Goal: Information Seeking & Learning: Learn about a topic

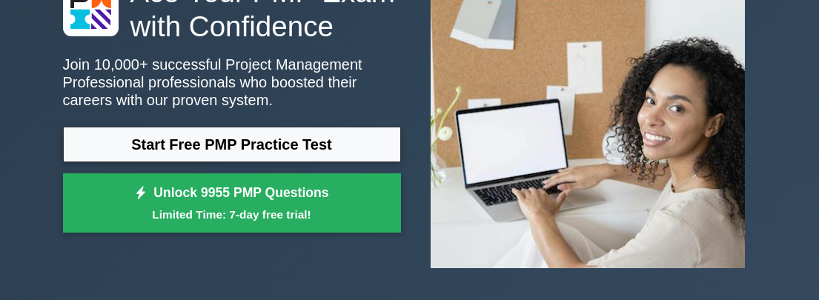
scroll to position [222, 0]
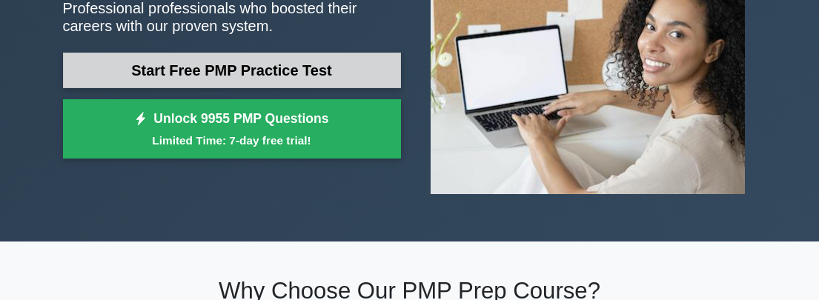
click at [336, 73] on link "Start Free PMP Practice Test" at bounding box center [232, 71] width 338 height 36
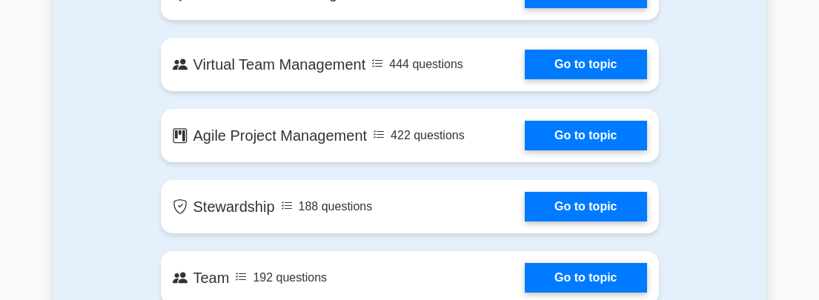
scroll to position [2891, 0]
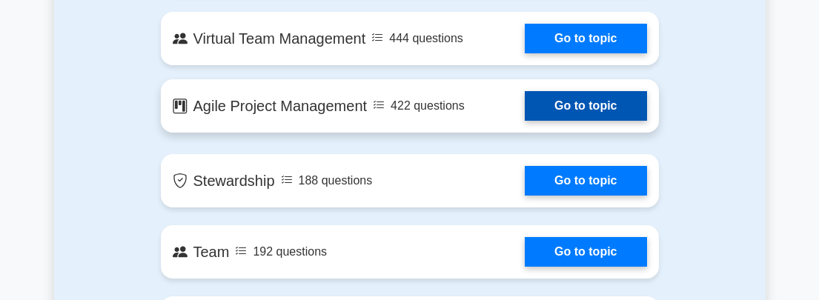
click at [525, 114] on link "Go to topic" at bounding box center [586, 106] width 122 height 30
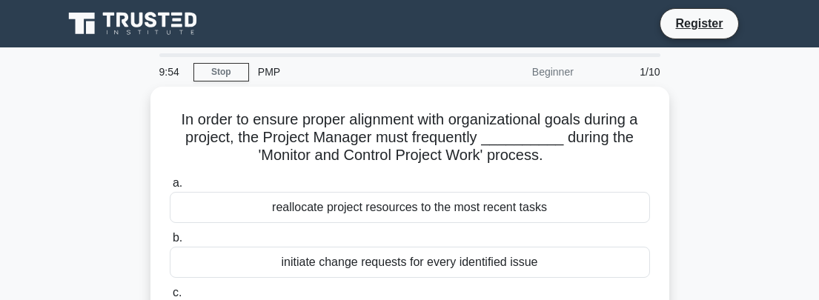
click at [552, 73] on div "Beginner" at bounding box center [518, 72] width 130 height 30
click at [269, 70] on div "PMP" at bounding box center [351, 72] width 204 height 30
click at [240, 73] on link "Stop" at bounding box center [222, 72] width 56 height 19
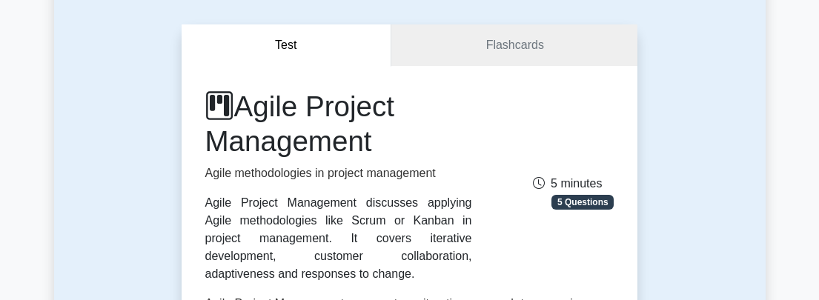
scroll to position [148, 0]
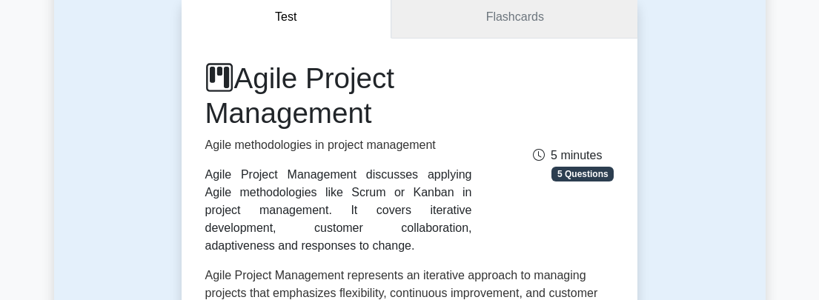
click at [471, 21] on link "Flashcards" at bounding box center [514, 17] width 246 height 42
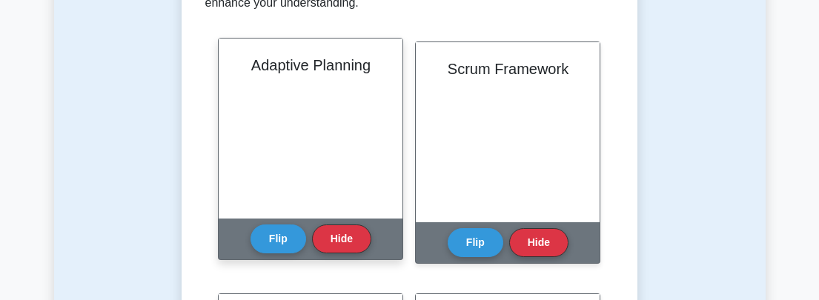
scroll to position [371, 0]
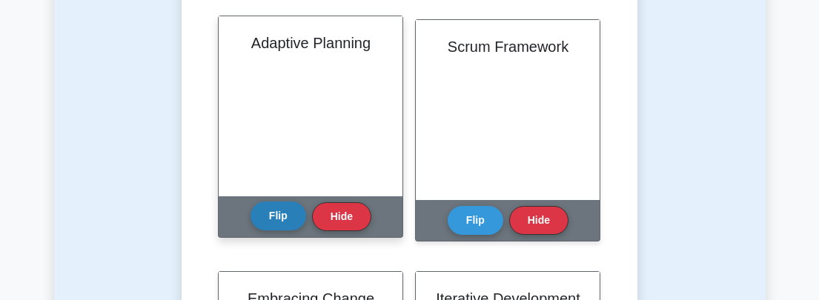
click at [278, 219] on button "Flip" at bounding box center [279, 216] width 56 height 29
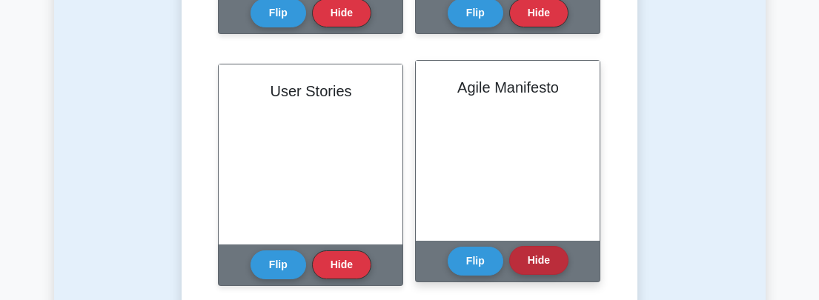
scroll to position [1409, 0]
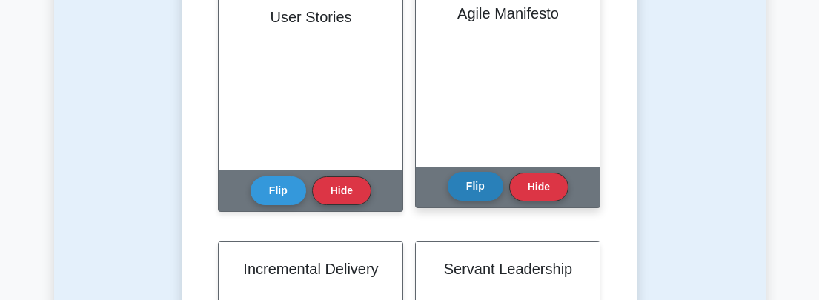
click at [485, 184] on button "Flip" at bounding box center [476, 186] width 56 height 29
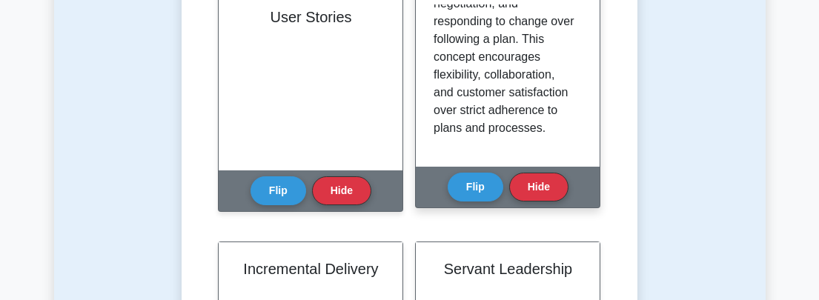
scroll to position [259, 0]
click at [534, 192] on button "Hide" at bounding box center [538, 186] width 59 height 29
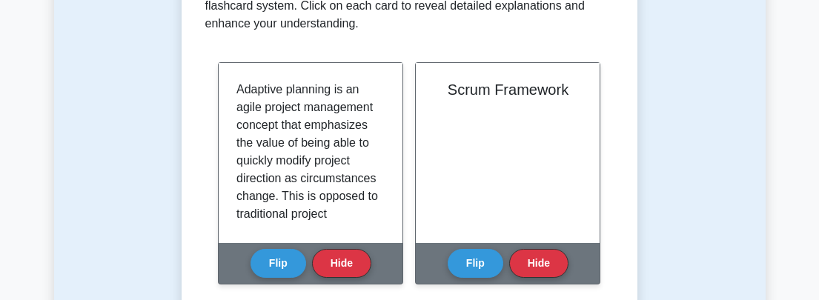
scroll to position [297, 0]
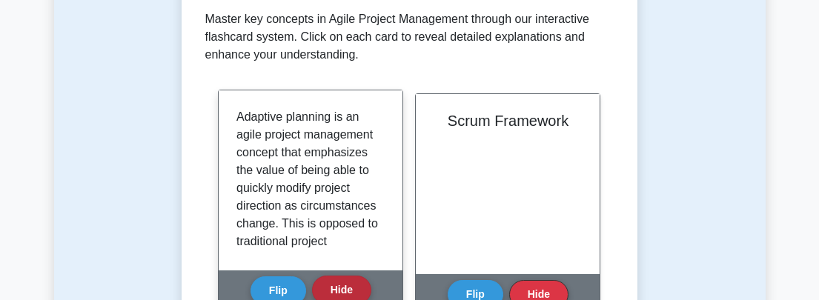
click at [354, 281] on button "Hide" at bounding box center [341, 290] width 59 height 29
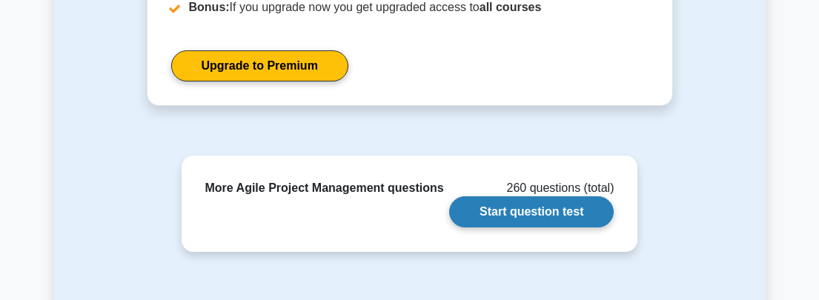
scroll to position [2224, 0]
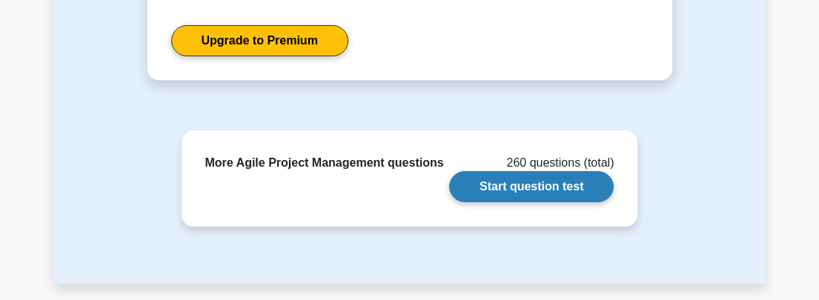
click at [535, 196] on link "Start question test" at bounding box center [531, 186] width 165 height 31
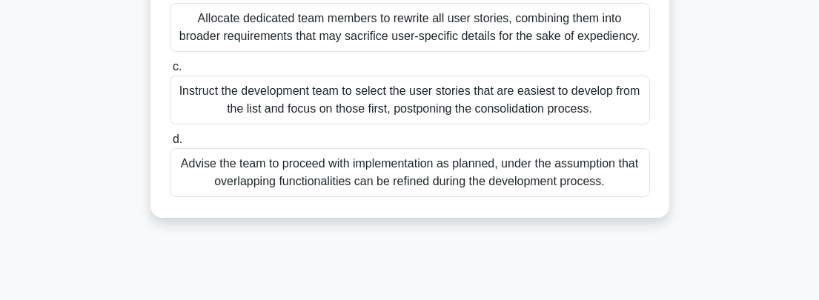
scroll to position [500, 0]
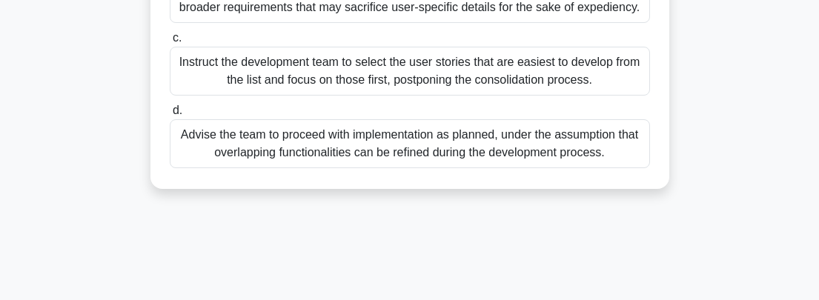
click at [391, 96] on div "Instruct the development team to select the user stories that are easiest to de…" at bounding box center [410, 71] width 480 height 49
click at [170, 43] on input "c. Instruct the development team to select the user stories that are easiest to…" at bounding box center [170, 38] width 0 height 10
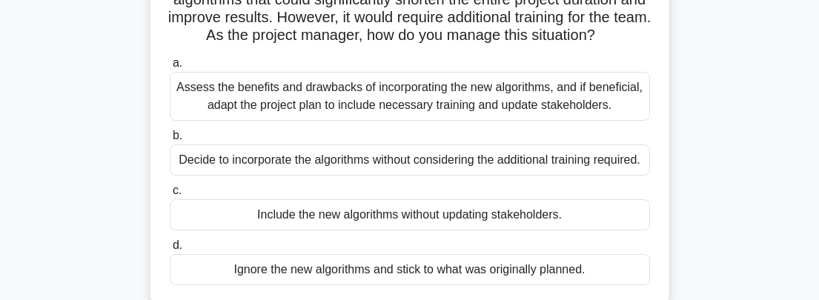
scroll to position [148, 0]
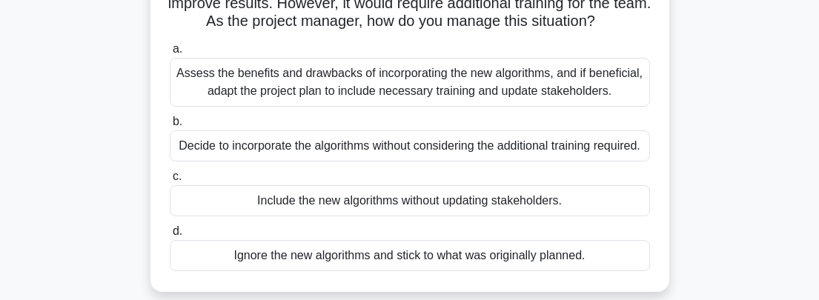
click at [472, 107] on div "Assess the benefits and drawbacks of incorporating the new algorithms, and if b…" at bounding box center [410, 82] width 480 height 49
click at [170, 54] on input "a. Assess the benefits and drawbacks of incorporating the new algorithms, and i…" at bounding box center [170, 49] width 0 height 10
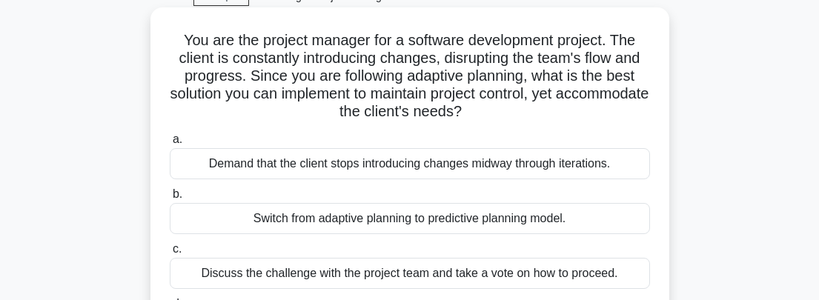
scroll to position [0, 0]
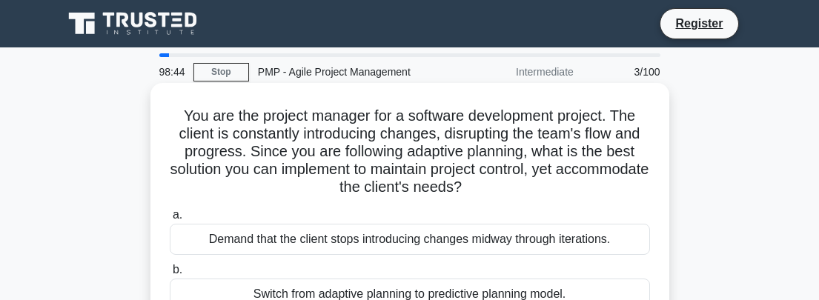
click at [445, 240] on div "Demand that the client stops introducing changes midway through iterations." at bounding box center [410, 239] width 480 height 31
click at [170, 220] on input "a. Demand that the client stops introducing changes midway through iterations." at bounding box center [170, 216] width 0 height 10
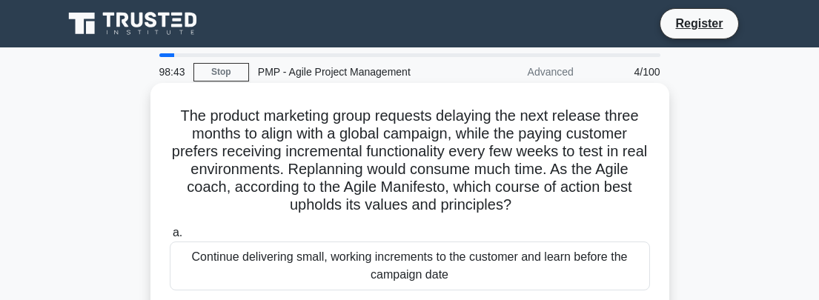
click at [446, 264] on div "Continue delivering small, working increments to the customer and learn before …" at bounding box center [410, 266] width 480 height 49
click at [170, 238] on input "a. Continue delivering small, working increments to the customer and learn befo…" at bounding box center [170, 233] width 0 height 10
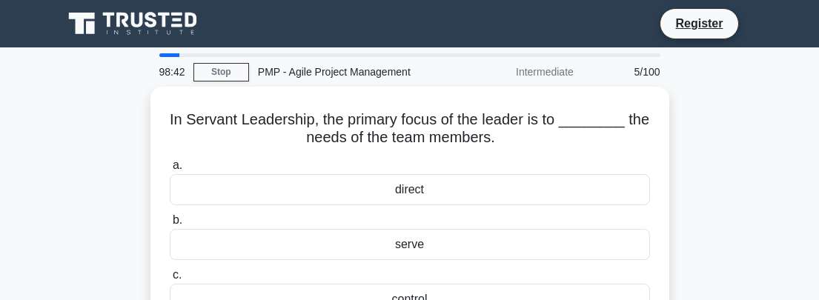
click at [446, 266] on label "c. control" at bounding box center [410, 290] width 480 height 49
click at [170, 271] on input "c. control" at bounding box center [170, 276] width 0 height 10
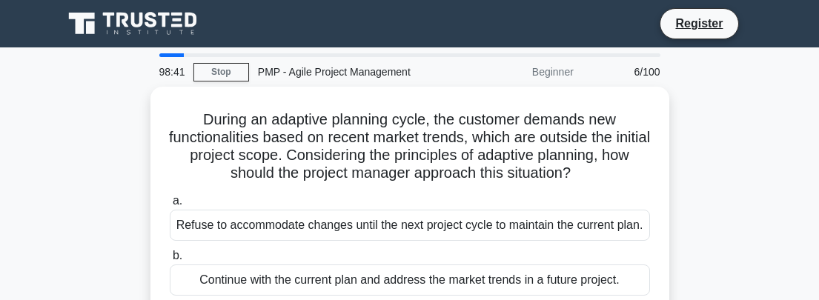
click at [446, 265] on div "Continue with the current plan and address the market trends in a future projec…" at bounding box center [410, 280] width 480 height 31
click at [170, 261] on input "b. Continue with the current plan and address the market trends in a future pro…" at bounding box center [170, 256] width 0 height 10
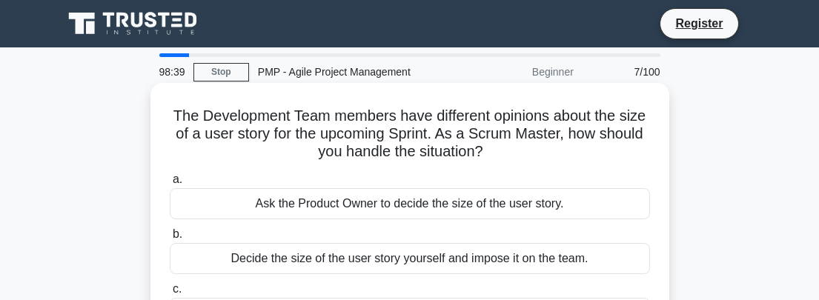
click at [447, 265] on div "Decide the size of the user story yourself and impose it on the team." at bounding box center [410, 258] width 480 height 31
click at [170, 239] on input "b. Decide the size of the user story yourself and impose it on the team." at bounding box center [170, 235] width 0 height 10
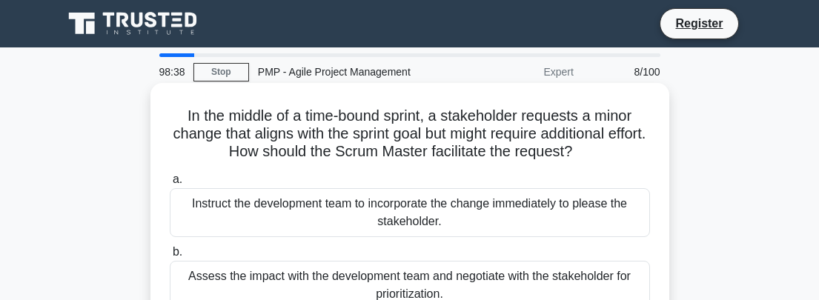
click at [456, 216] on div "Instruct the development team to incorporate the change immediately to please t…" at bounding box center [410, 212] width 480 height 49
click at [170, 185] on input "a. Instruct the development team to incorporate the change immediately to pleas…" at bounding box center [170, 180] width 0 height 10
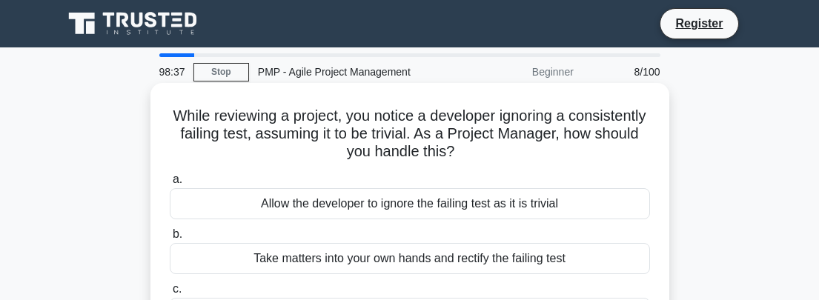
click at [454, 216] on div "Allow the developer to ignore the failing test as it is trivial" at bounding box center [410, 203] width 480 height 31
click at [170, 185] on input "a. Allow the developer to ignore the failing test as it is trivial" at bounding box center [170, 180] width 0 height 10
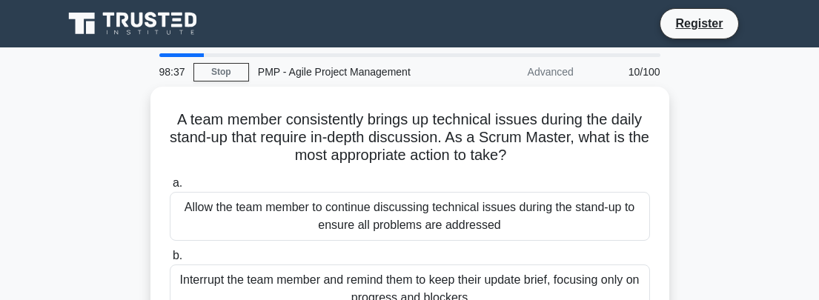
click at [454, 216] on div "Allow the team member to continue discussing technical issues during the stand-…" at bounding box center [410, 216] width 480 height 49
click at [170, 188] on input "a. Allow the team member to continue discussing technical issues during the sta…" at bounding box center [170, 184] width 0 height 10
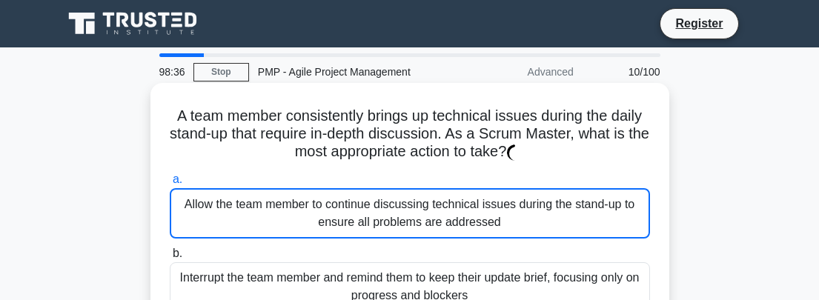
click at [453, 216] on div "Allow the team member to continue discussing technical issues during the stand-…" at bounding box center [410, 213] width 480 height 50
click at [170, 185] on input "a. Allow the team member to continue discussing technical issues during the sta…" at bounding box center [170, 180] width 0 height 10
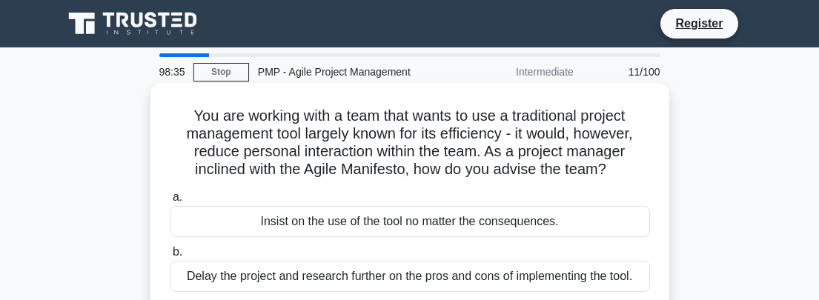
drag, startPoint x: 453, startPoint y: 216, endPoint x: 466, endPoint y: 274, distance: 59.3
click at [466, 274] on div "Delay the project and research further on the pros and cons of implementing the…" at bounding box center [410, 276] width 480 height 31
click at [170, 257] on input "b. Delay the project and research further on the pros and cons of implementing …" at bounding box center [170, 253] width 0 height 10
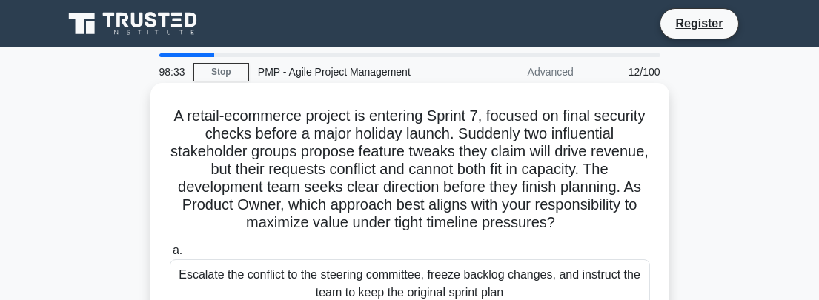
click at [457, 278] on div "Escalate the conflict to the steering committee, freeze backlog changes, and in…" at bounding box center [410, 283] width 480 height 49
click at [170, 256] on input "a. Escalate the conflict to the steering committee, freeze backlog changes, and…" at bounding box center [170, 251] width 0 height 10
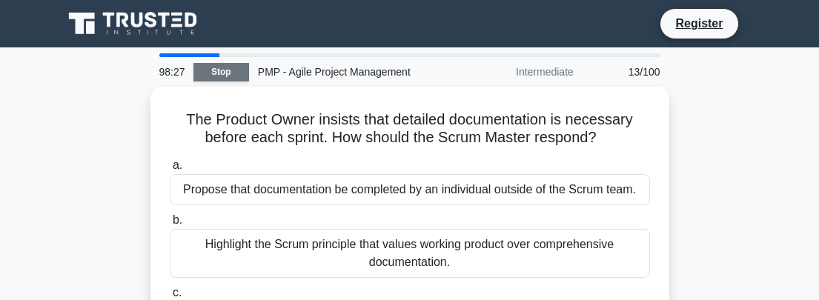
click at [236, 72] on link "Stop" at bounding box center [222, 72] width 56 height 19
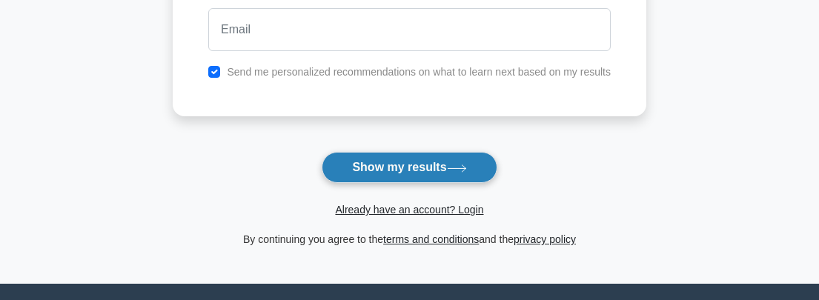
click at [447, 174] on button "Show my results" at bounding box center [409, 167] width 175 height 31
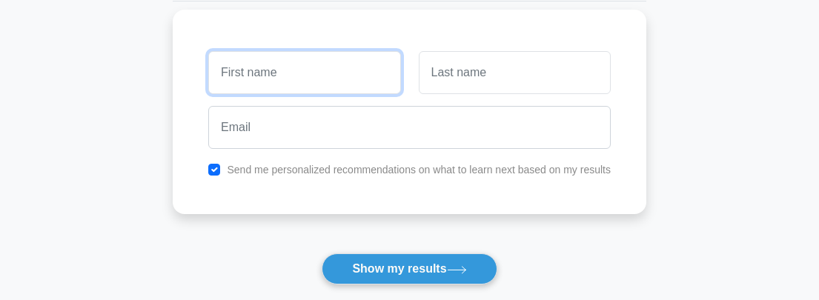
scroll to position [196, 0]
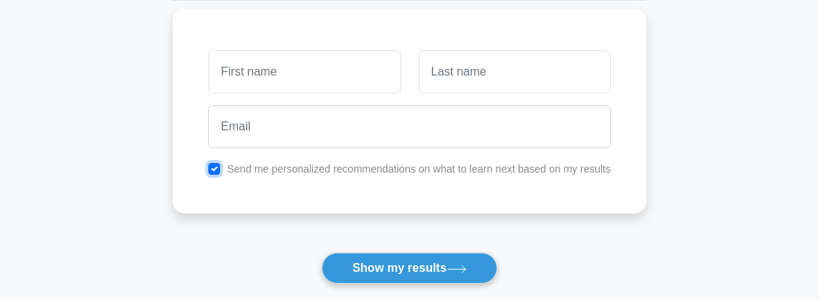
drag, startPoint x: 215, startPoint y: 168, endPoint x: 221, endPoint y: 175, distance: 8.9
click at [215, 169] on input "checkbox" at bounding box center [214, 169] width 12 height 12
checkbox input "false"
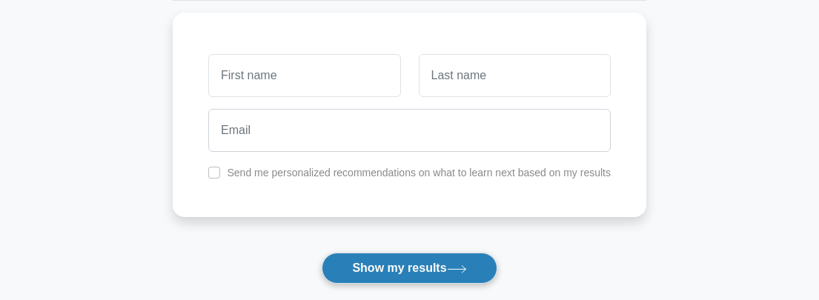
click at [446, 266] on button "Show my results" at bounding box center [409, 268] width 175 height 31
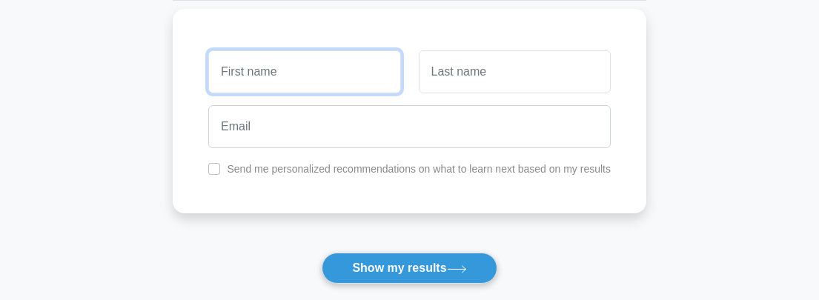
click at [250, 63] on input "text" at bounding box center [304, 71] width 192 height 43
type input "Sidd"
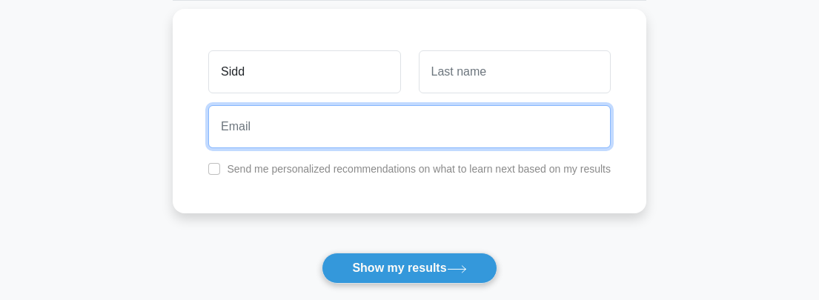
click at [371, 137] on input "email" at bounding box center [409, 126] width 403 height 43
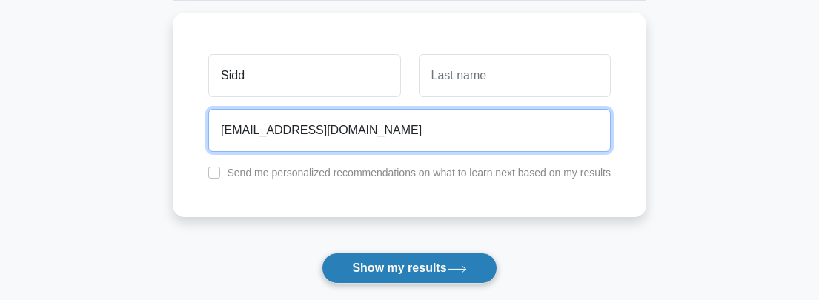
type input "lovi_siddhant@yahoo.co.in"
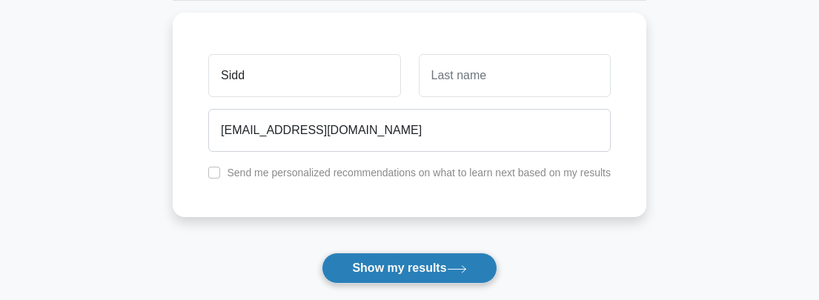
click at [403, 268] on button "Show my results" at bounding box center [409, 268] width 175 height 31
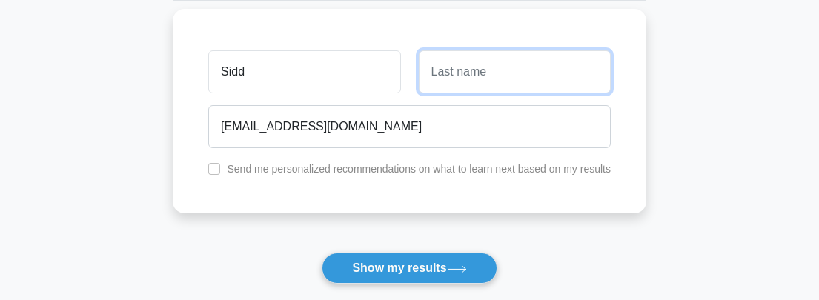
click at [455, 78] on input "text" at bounding box center [515, 71] width 192 height 43
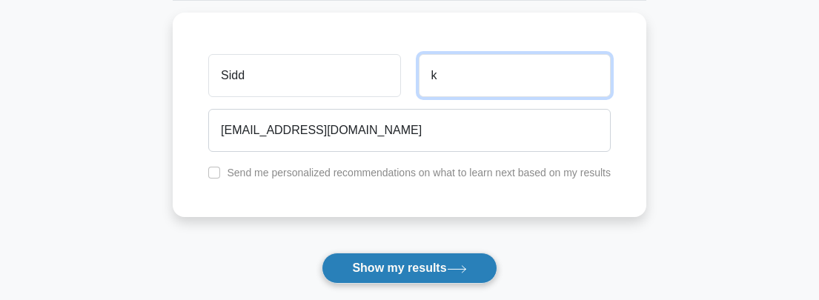
type input "k"
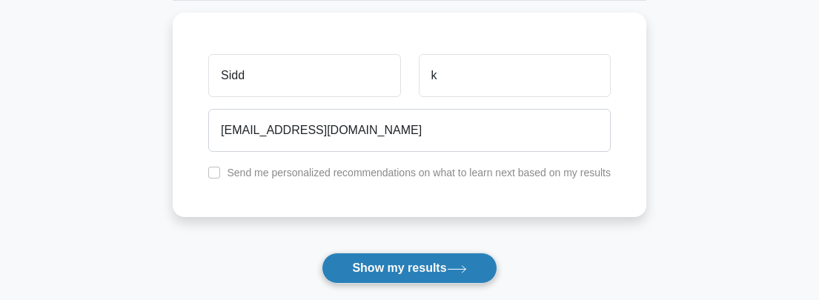
click at [437, 282] on button "Show my results" at bounding box center [409, 268] width 175 height 31
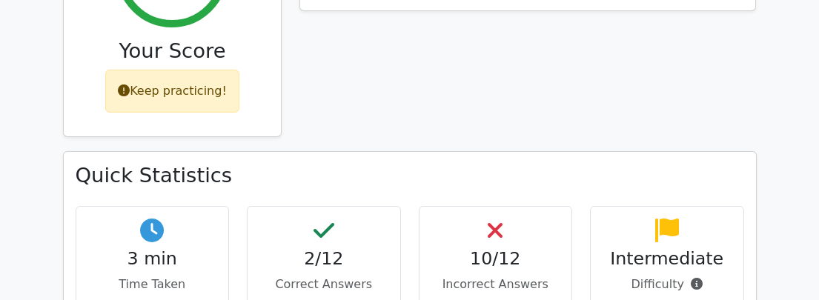
scroll to position [741, 0]
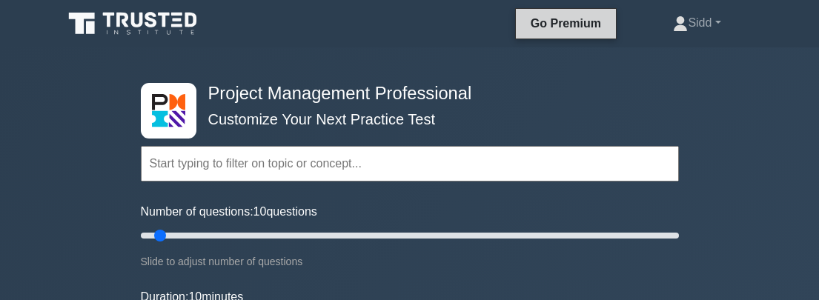
click at [561, 30] on link "Go Premium" at bounding box center [566, 23] width 88 height 19
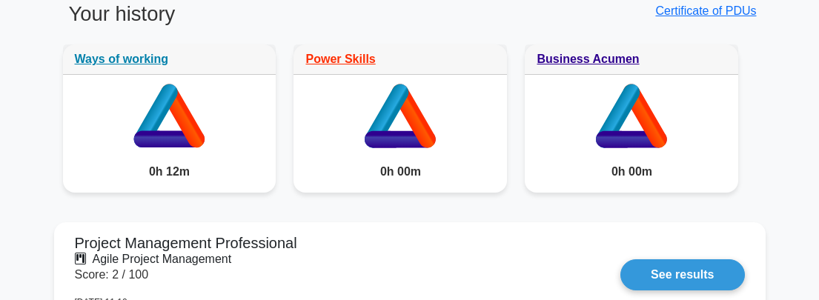
scroll to position [1260, 0]
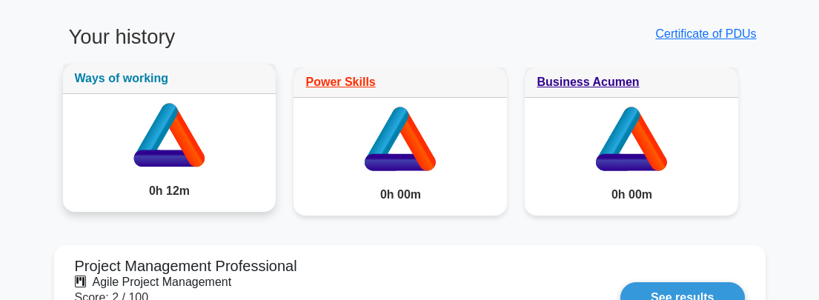
click at [144, 77] on link "Ways of working" at bounding box center [122, 78] width 94 height 13
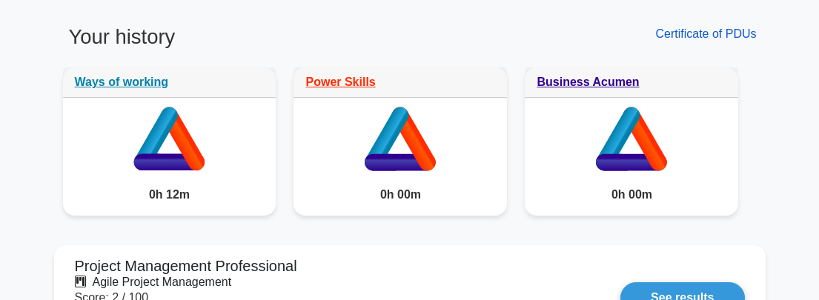
click at [674, 36] on link "Certificate of PDUs" at bounding box center [705, 33] width 101 height 13
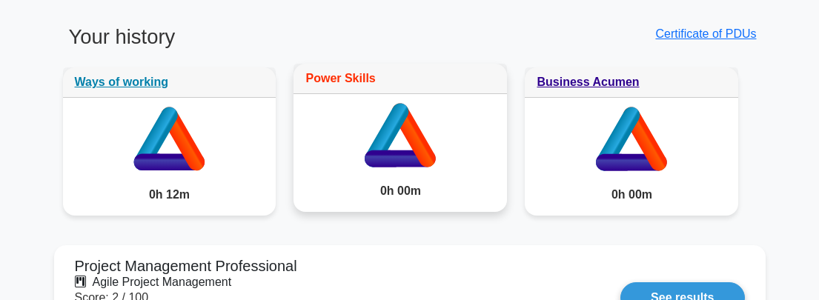
click at [320, 85] on link "Power Skills" at bounding box center [340, 78] width 70 height 13
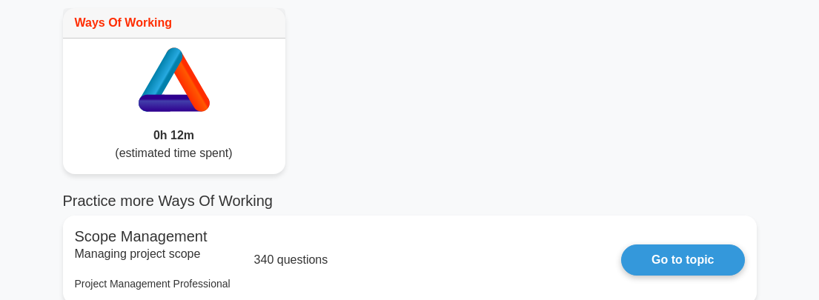
scroll to position [74, 0]
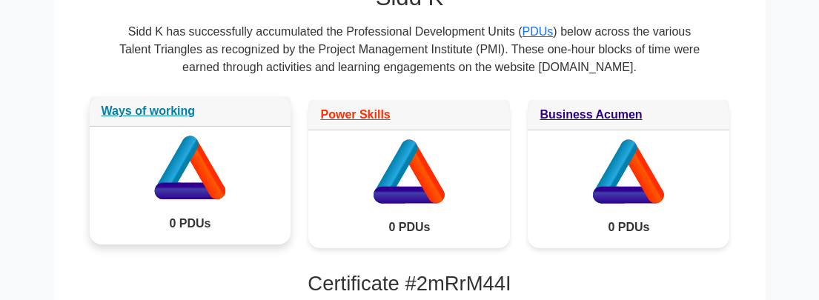
scroll to position [297, 0]
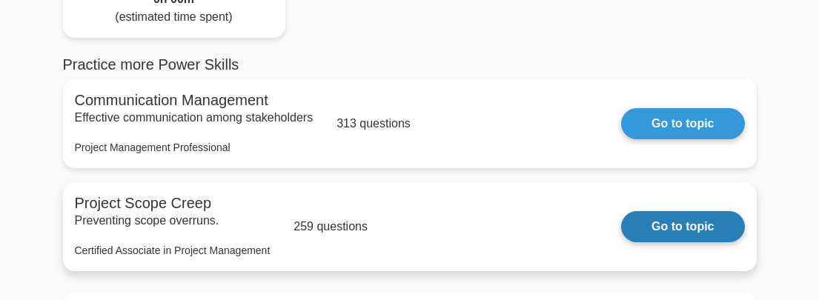
scroll to position [148, 0]
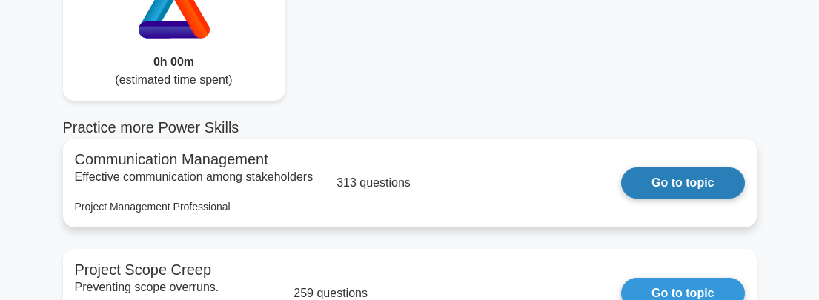
click at [621, 180] on link "Go to topic" at bounding box center [682, 183] width 123 height 31
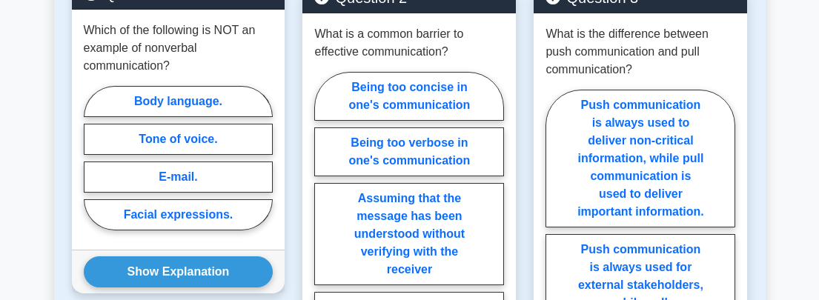
scroll to position [964, 0]
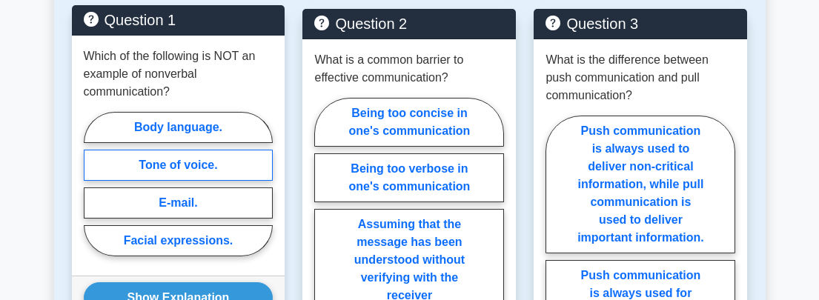
click at [196, 152] on label "Tone of voice." at bounding box center [179, 165] width 190 height 31
click at [93, 183] on input "Tone of voice." at bounding box center [89, 188] width 10 height 10
radio input "true"
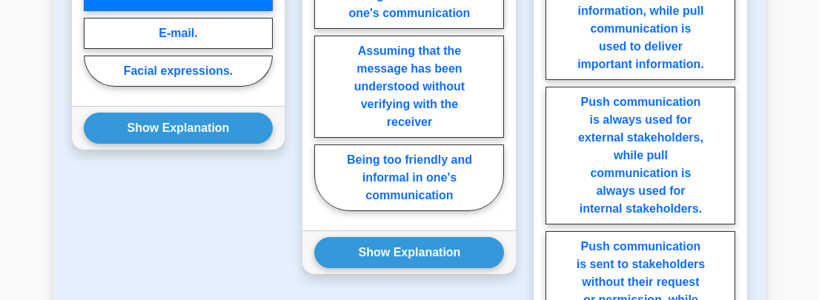
scroll to position [1112, 0]
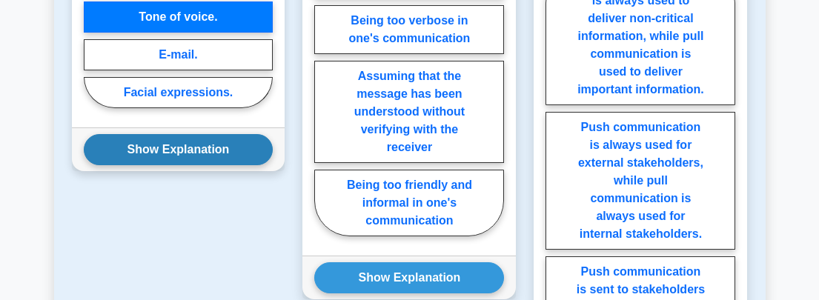
click at [216, 134] on button "Show Explanation" at bounding box center [179, 149] width 190 height 31
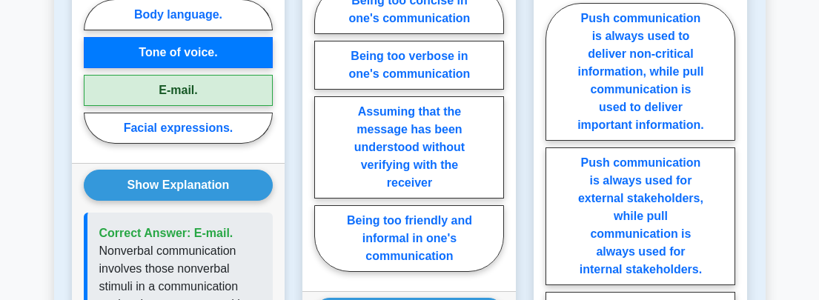
scroll to position [1038, 0]
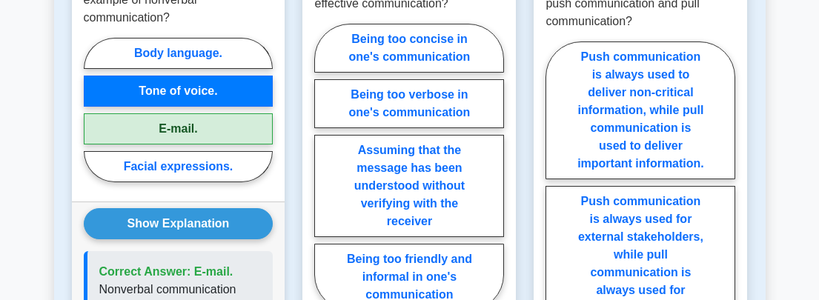
click at [211, 116] on label "E-mail." at bounding box center [179, 128] width 190 height 31
click at [93, 116] on input "E-mail." at bounding box center [89, 114] width 10 height 10
radio input "true"
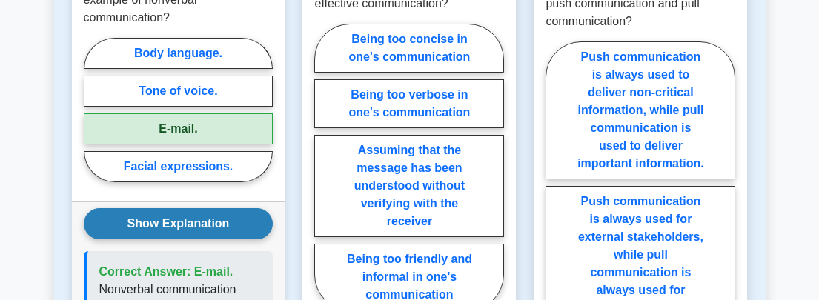
click at [175, 208] on button "Show Explanation" at bounding box center [179, 223] width 190 height 31
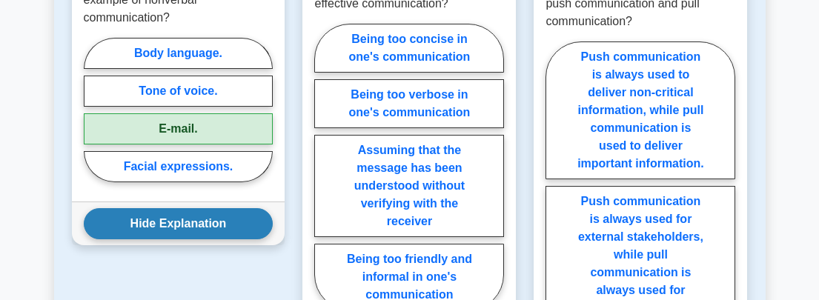
click at [212, 208] on button "Hide Explanation" at bounding box center [179, 223] width 190 height 31
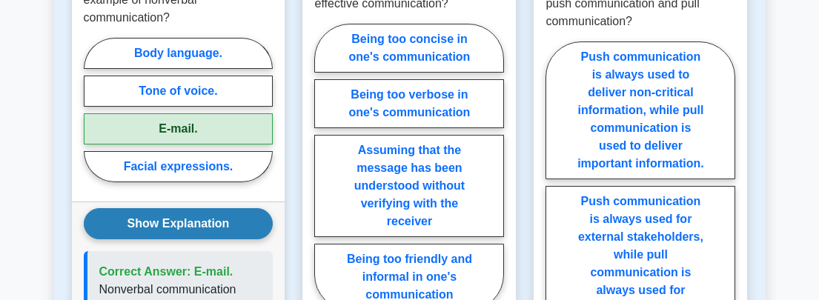
click at [212, 208] on button "Show Explanation" at bounding box center [179, 223] width 190 height 31
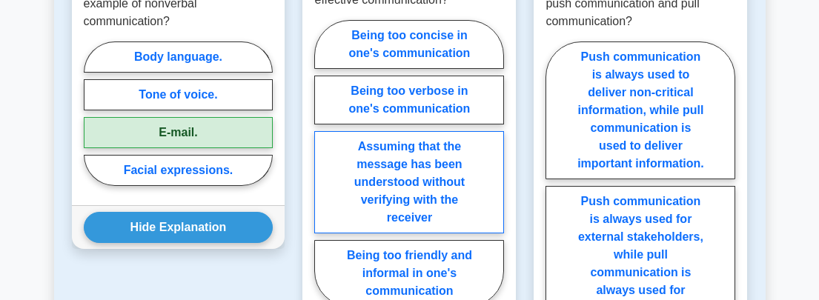
click at [454, 206] on label "Assuming that the message has been understood without verifying with the receiv…" at bounding box center [409, 182] width 190 height 102
click at [324, 172] on input "Assuming that the message has been understood without verifying with the receiv…" at bounding box center [319, 167] width 10 height 10
radio input "true"
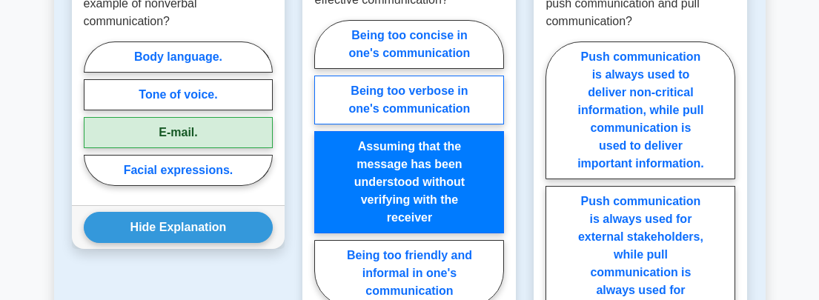
click at [452, 84] on label "Being too verbose in one's communication" at bounding box center [409, 100] width 190 height 49
click at [324, 162] on input "Being too verbose in one's communication" at bounding box center [319, 167] width 10 height 10
radio input "true"
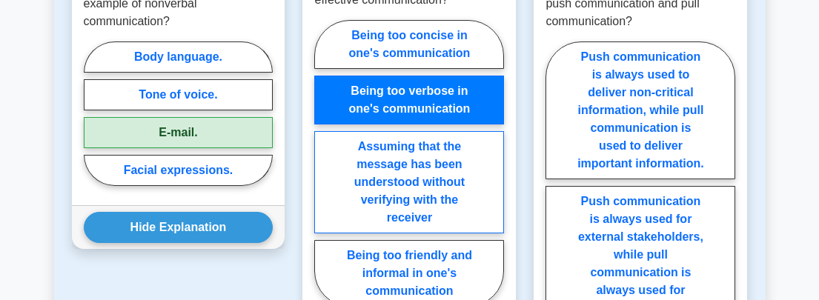
click at [457, 145] on label "Assuming that the message has been understood without verifying with the receiv…" at bounding box center [409, 182] width 190 height 102
click at [324, 162] on input "Assuming that the message has been understood without verifying with the receiv…" at bounding box center [319, 167] width 10 height 10
radio input "true"
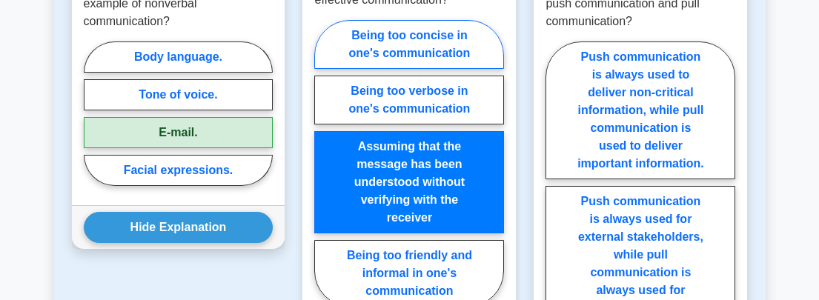
click at [423, 20] on label "Being too concise in one's communication" at bounding box center [409, 44] width 190 height 49
click at [324, 162] on input "Being too concise in one's communication" at bounding box center [319, 167] width 10 height 10
radio input "true"
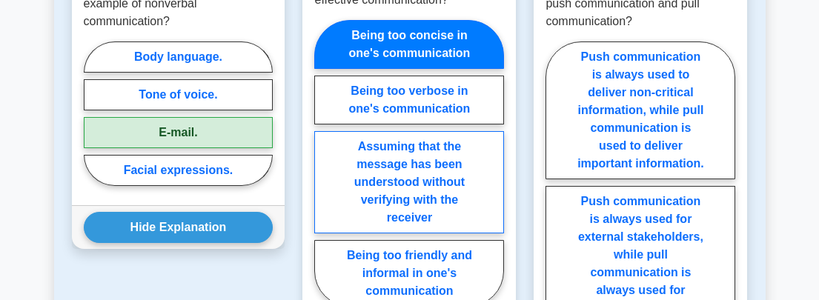
click at [428, 146] on label "Assuming that the message has been understood without verifying with the receiv…" at bounding box center [409, 182] width 190 height 102
click at [324, 162] on input "Assuming that the message has been understood without verifying with the receiv…" at bounding box center [319, 167] width 10 height 10
radio input "true"
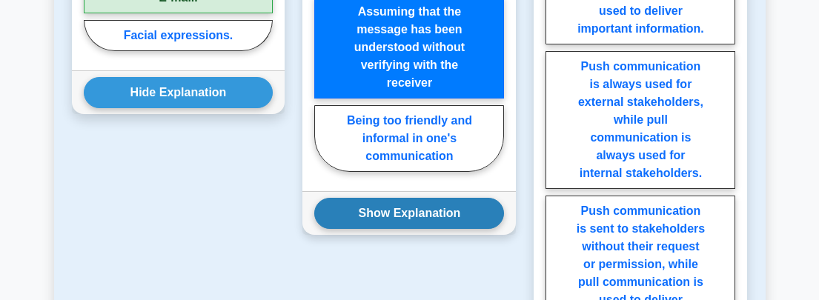
scroll to position [1186, 0]
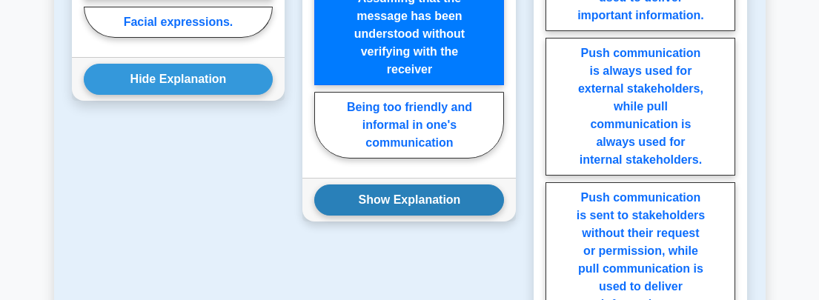
click at [443, 185] on button "Show Explanation" at bounding box center [409, 200] width 190 height 31
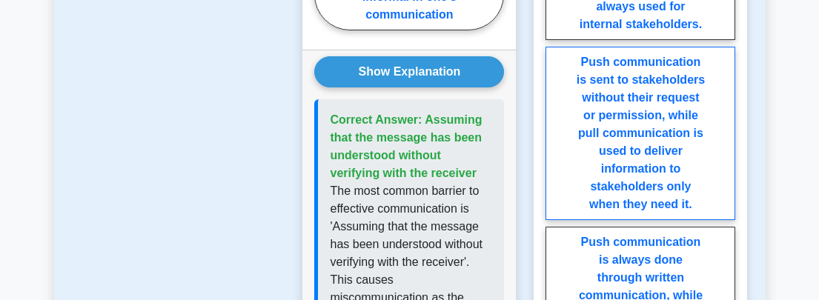
scroll to position [1409, 0]
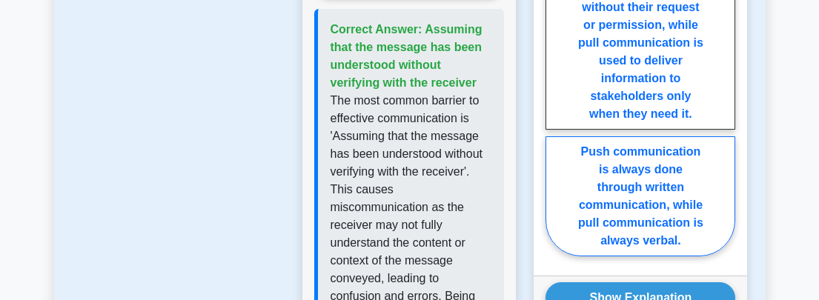
click at [714, 182] on label "Push communication is always done through written communication, while pull com…" at bounding box center [641, 196] width 190 height 120
radio input "true"
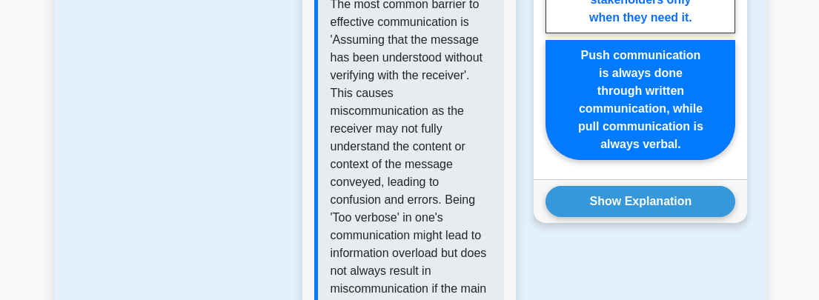
scroll to position [1578, 0]
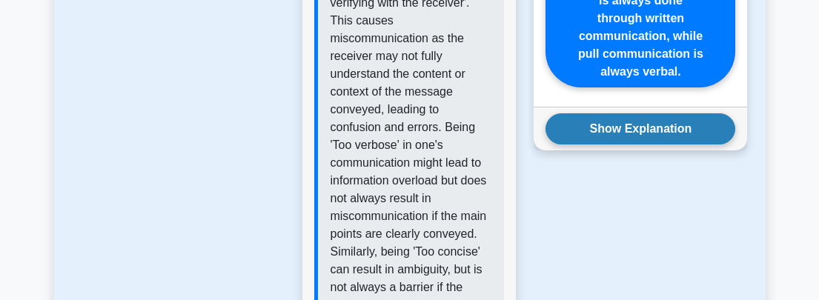
click at [678, 121] on button "Show Explanation" at bounding box center [641, 128] width 190 height 31
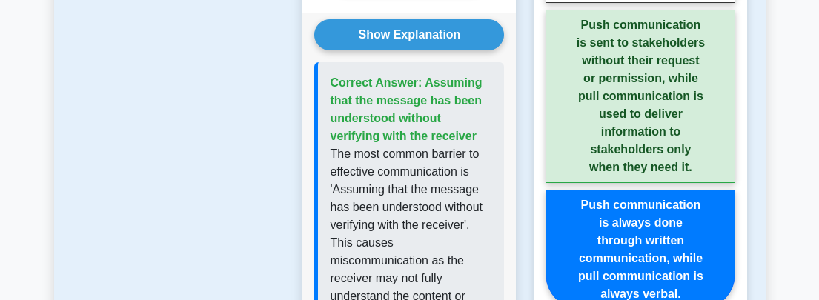
scroll to position [1281, 0]
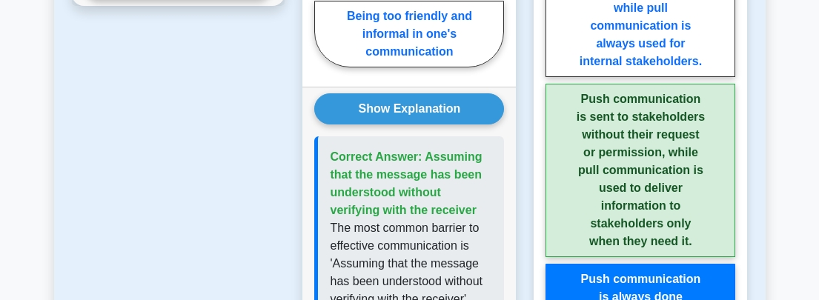
click at [700, 152] on label "Push communication is sent to stakeholders without their request or permission,…" at bounding box center [641, 170] width 190 height 173
click at [555, 98] on input "Push communication is sent to stakeholders without their request or permission,…" at bounding box center [551, 93] width 10 height 10
radio input "true"
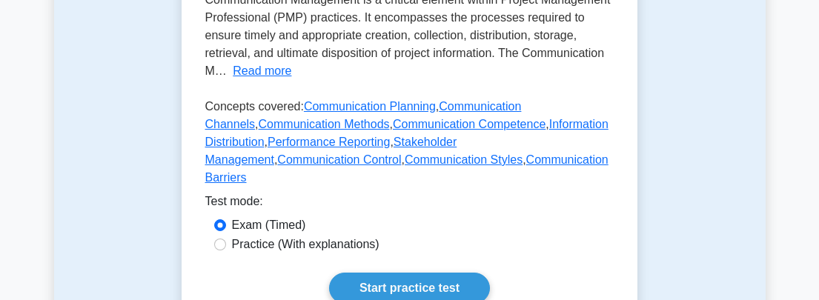
scroll to position [391, 0]
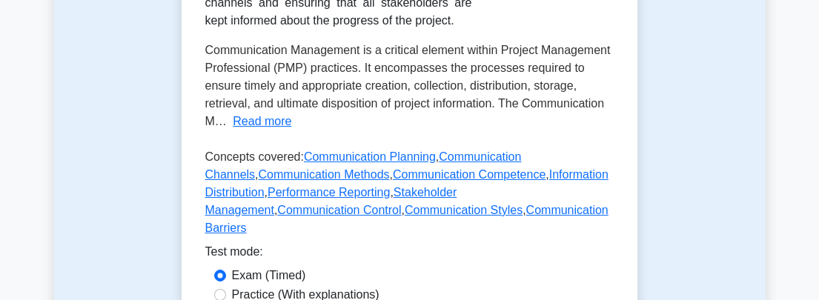
click at [240, 132] on div "Communication Management Effective communication among stakeholders Communicati…" at bounding box center [409, 30] width 409 height 425
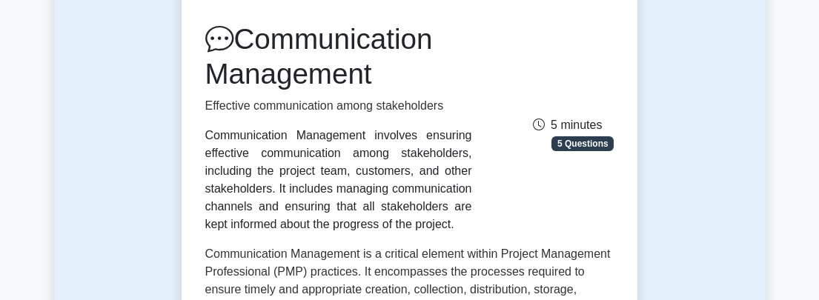
scroll to position [169, 0]
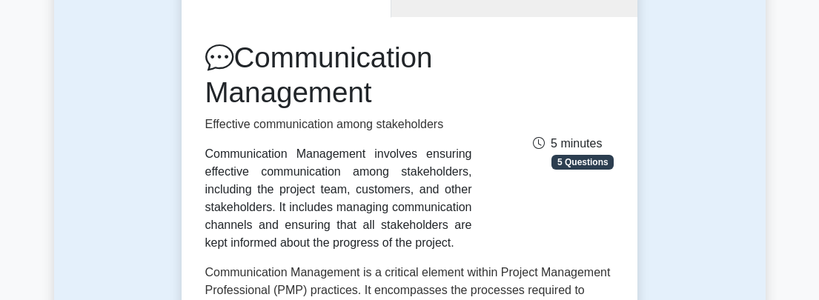
click at [571, 164] on span "5 Questions" at bounding box center [583, 162] width 62 height 15
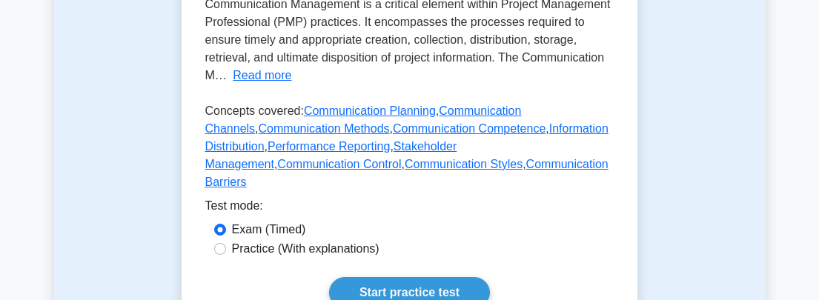
scroll to position [540, 0]
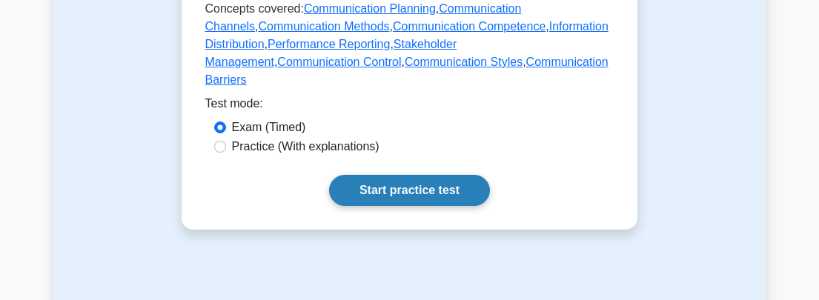
click at [363, 175] on link "Start practice test" at bounding box center [409, 190] width 161 height 31
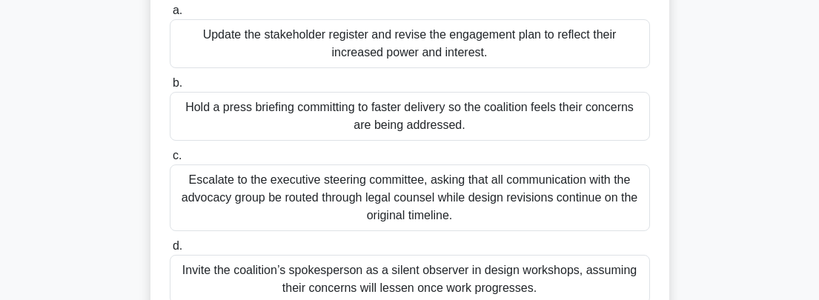
scroll to position [297, 0]
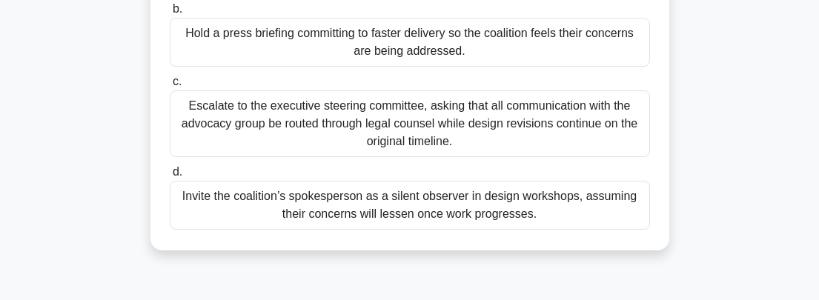
click at [431, 136] on div "Escalate to the executive steering committee, asking that all communication wit…" at bounding box center [410, 123] width 480 height 67
click at [170, 87] on input "c. Escalate to the executive steering committee, asking that all communication …" at bounding box center [170, 82] width 0 height 10
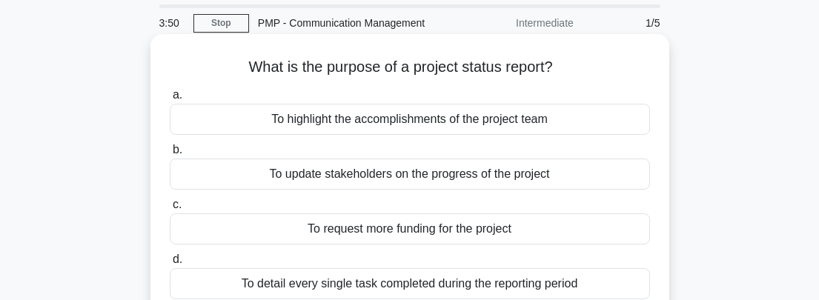
scroll to position [74, 0]
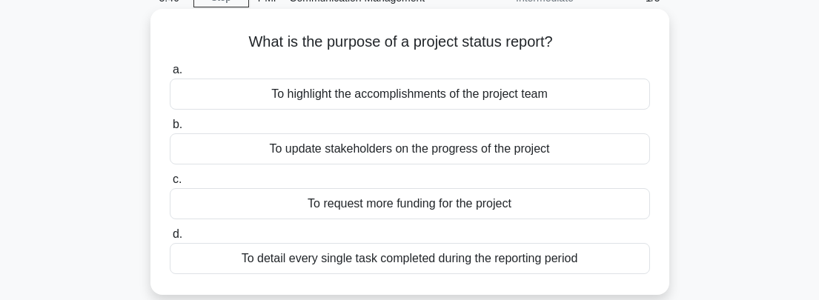
click at [461, 153] on div "To update stakeholders on the progress of the project" at bounding box center [410, 148] width 480 height 31
click at [170, 130] on input "b. To update stakeholders on the progress of the project" at bounding box center [170, 125] width 0 height 10
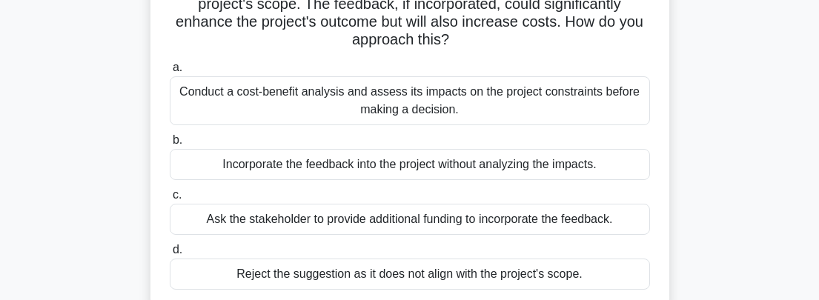
scroll to position [148, 0]
click at [374, 160] on div "Incorporate the feedback into the project without analyzing the impacts." at bounding box center [410, 163] width 480 height 31
click at [170, 145] on input "b. Incorporate the feedback into the project without analyzing the impacts." at bounding box center [170, 140] width 0 height 10
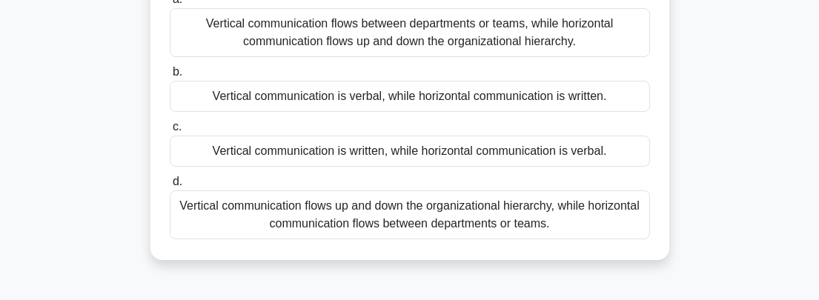
scroll to position [0, 0]
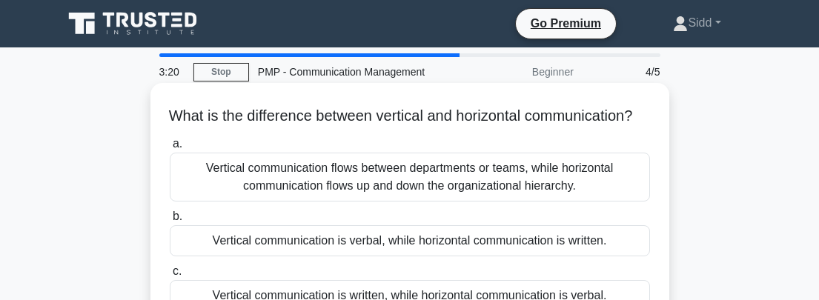
click at [357, 196] on div "Vertical communication flows between departments or teams, while horizontal com…" at bounding box center [410, 177] width 480 height 49
click at [170, 149] on input "a. Vertical communication flows between departments or teams, while horizontal …" at bounding box center [170, 144] width 0 height 10
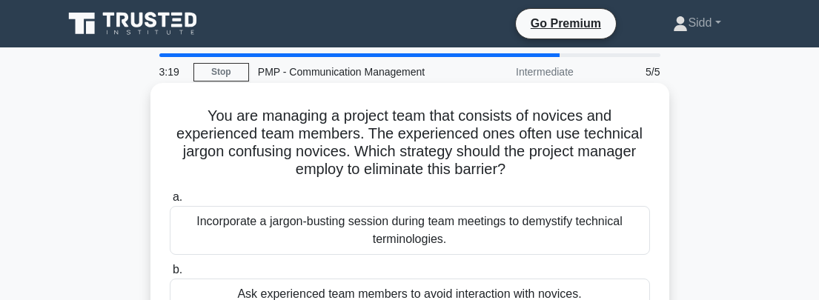
click at [336, 247] on div "Incorporate a jargon-busting session during team meetings to demystify technica…" at bounding box center [410, 230] width 480 height 49
click at [170, 202] on input "a. Incorporate a jargon-busting session during team meetings to demystify techn…" at bounding box center [170, 198] width 0 height 10
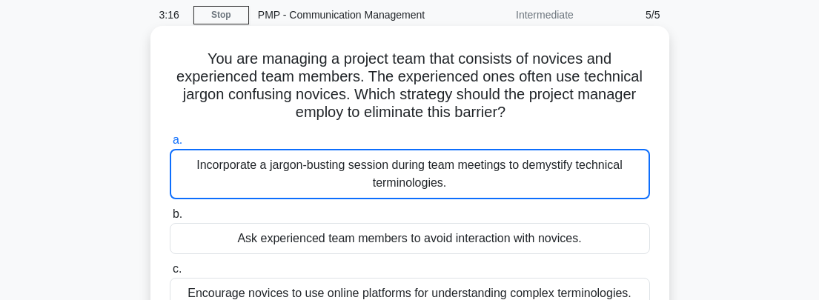
scroll to position [222, 0]
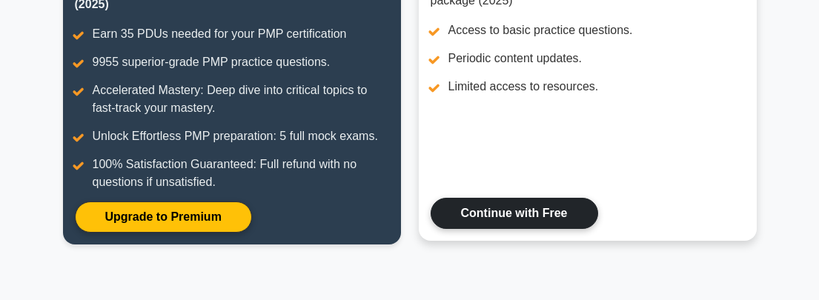
scroll to position [229, 0]
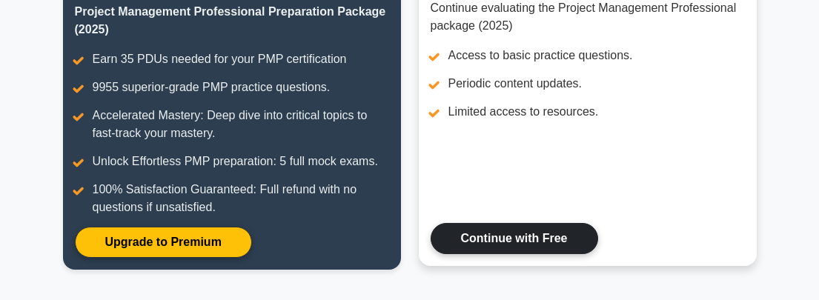
click at [508, 232] on link "Continue with Free" at bounding box center [515, 238] width 168 height 31
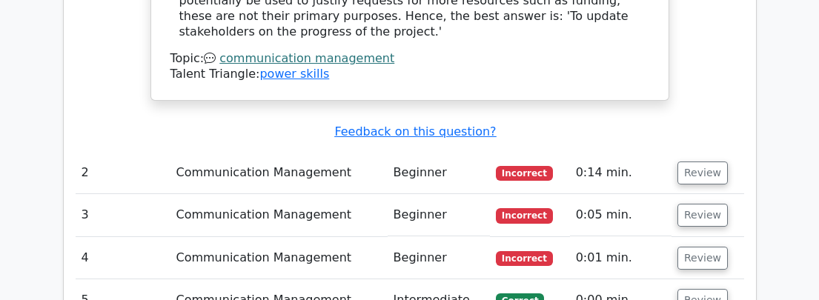
scroll to position [1631, 0]
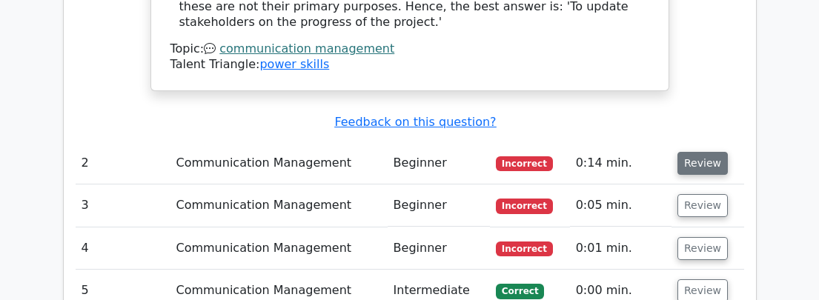
click at [705, 152] on button "Review" at bounding box center [703, 163] width 50 height 23
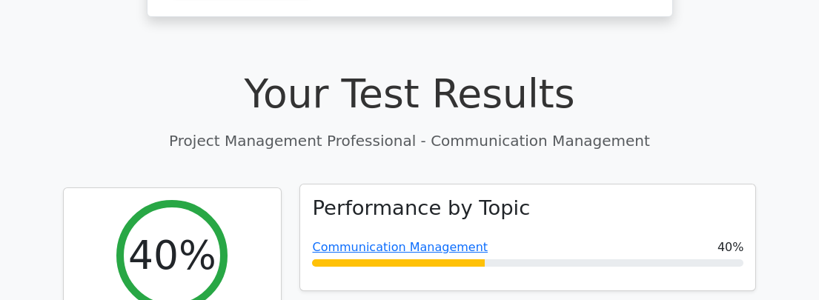
scroll to position [0, 0]
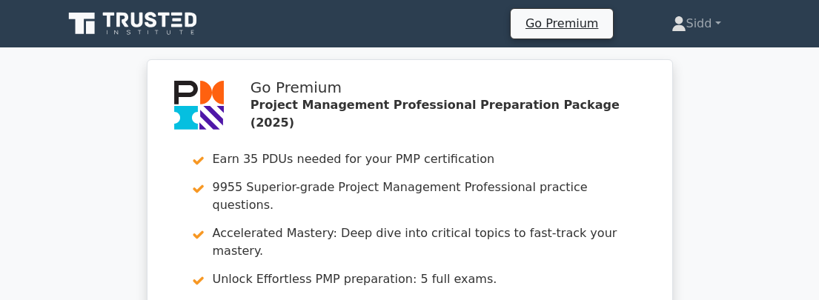
click at [110, 22] on icon at bounding box center [134, 24] width 142 height 28
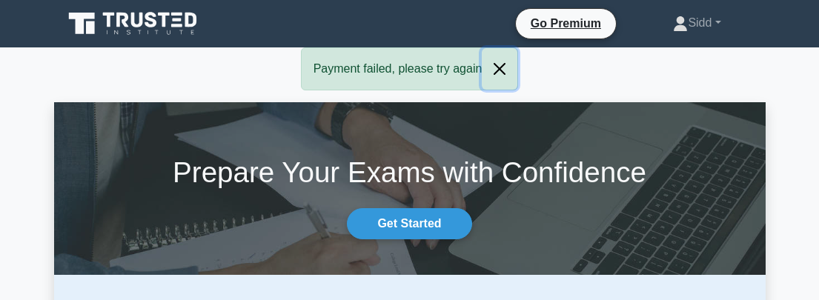
click at [503, 70] on button "Close" at bounding box center [500, 69] width 36 height 42
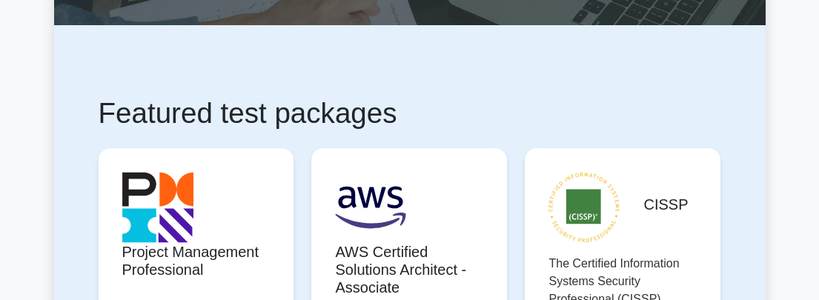
scroll to position [297, 0]
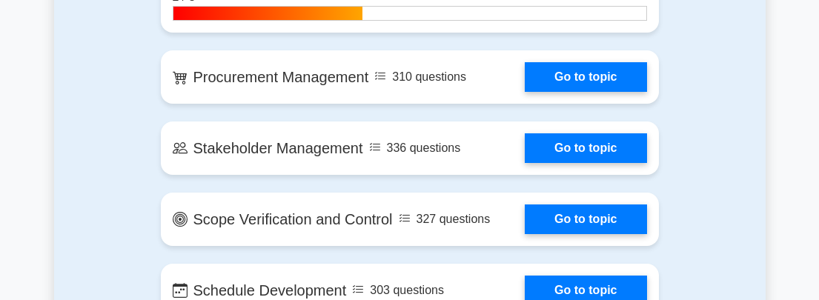
scroll to position [1483, 0]
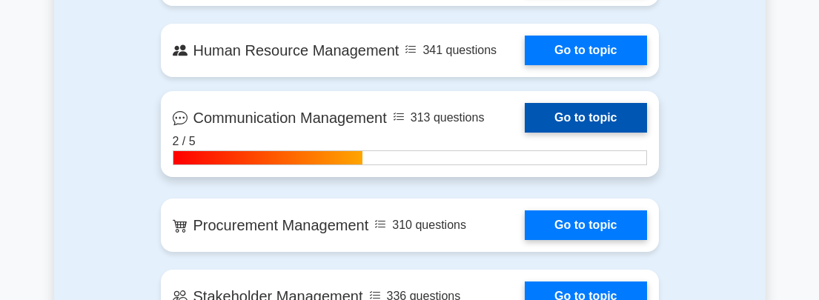
click at [525, 119] on link "Go to topic" at bounding box center [586, 118] width 122 height 30
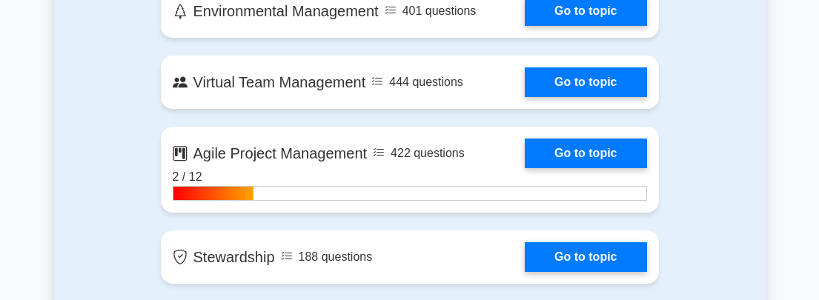
scroll to position [3040, 0]
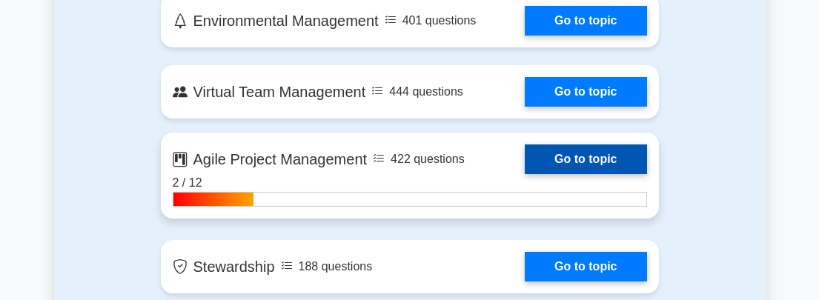
click at [525, 161] on link "Go to topic" at bounding box center [586, 160] width 122 height 30
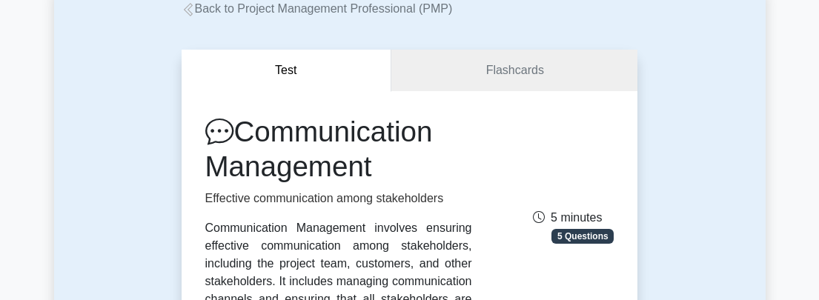
scroll to position [74, 0]
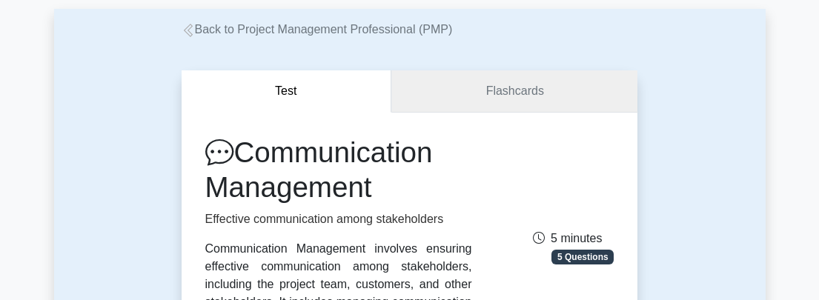
click at [517, 96] on link "Flashcards" at bounding box center [514, 91] width 246 height 42
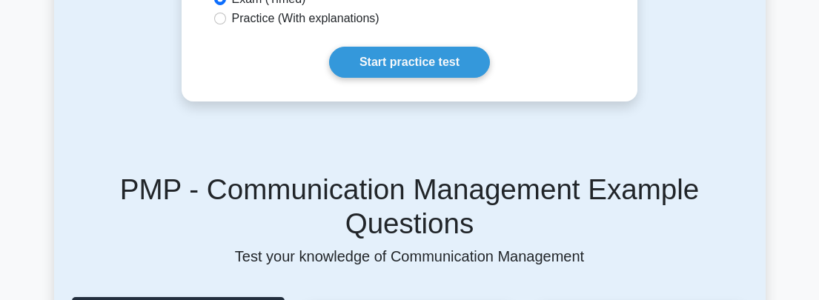
scroll to position [1038, 0]
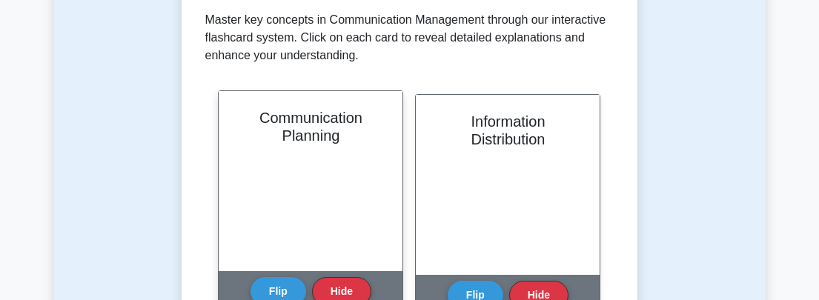
scroll to position [297, 0]
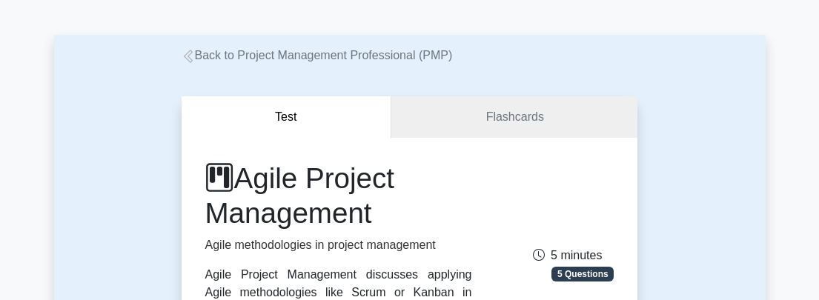
scroll to position [74, 0]
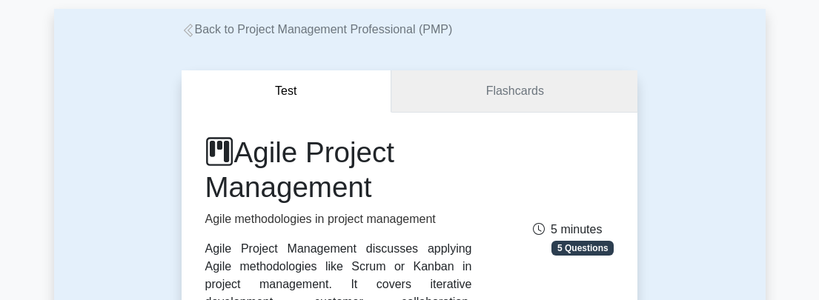
click at [520, 90] on link "Flashcards" at bounding box center [514, 91] width 246 height 42
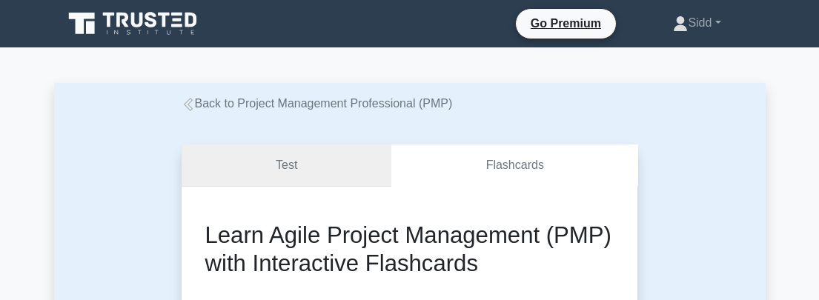
click at [291, 180] on link "Test" at bounding box center [287, 166] width 211 height 42
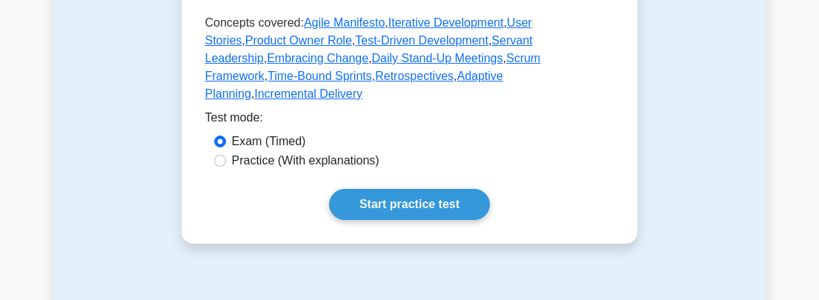
scroll to position [519, 0]
